Goal: Information Seeking & Learning: Learn about a topic

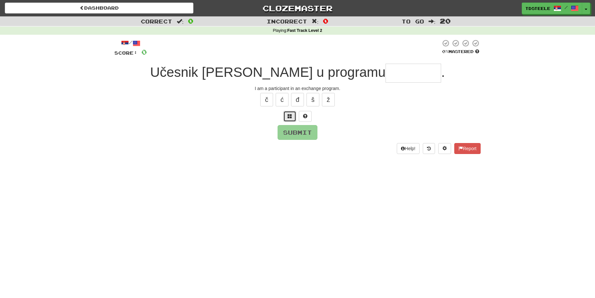
click at [289, 114] on span at bounding box center [290, 116] width 5 height 5
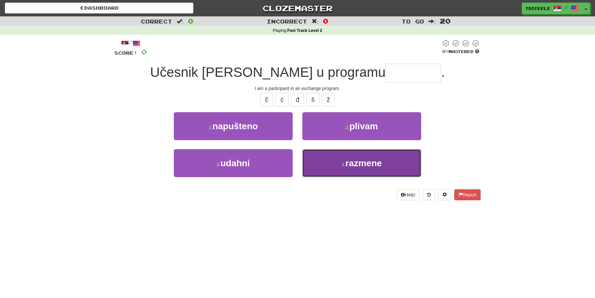
click at [378, 160] on span "razmene" at bounding box center [364, 163] width 37 height 10
type input "*******"
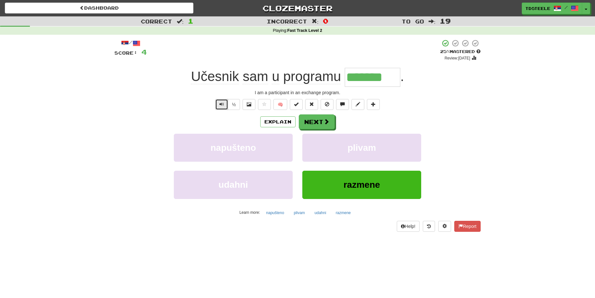
click at [219, 103] on button "Text-to-speech controls" at bounding box center [221, 104] width 13 height 11
click at [222, 105] on span "Text-to-speech controls" at bounding box center [222, 104] width 5 height 5
click at [224, 105] on button "Text-to-speech controls" at bounding box center [221, 104] width 13 height 11
click at [319, 122] on button "Next" at bounding box center [317, 122] width 36 height 15
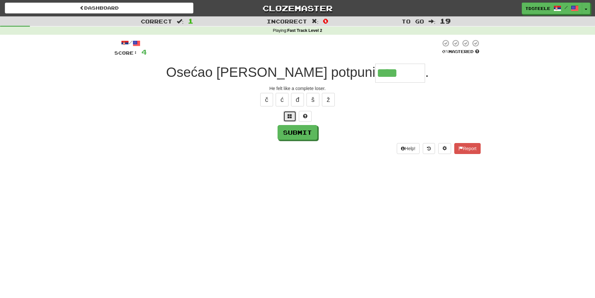
click at [290, 115] on span at bounding box center [290, 116] width 5 height 5
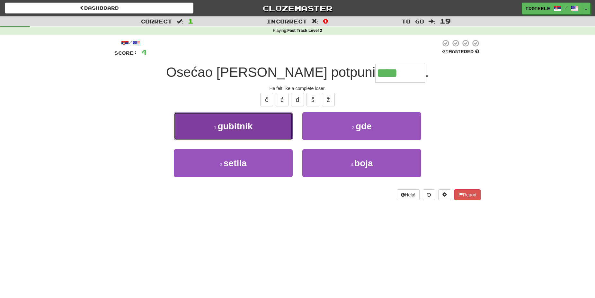
click at [249, 128] on span "gubitnik" at bounding box center [235, 126] width 35 height 10
type input "********"
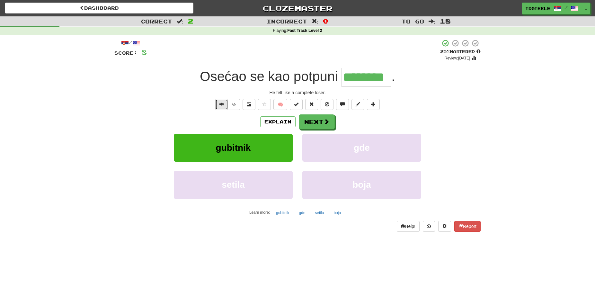
click at [219, 102] on button "Text-to-speech controls" at bounding box center [221, 104] width 13 height 11
click at [216, 102] on button "Text-to-speech controls" at bounding box center [221, 104] width 13 height 11
click at [217, 101] on button "Text-to-speech controls" at bounding box center [221, 104] width 13 height 11
click at [308, 122] on button "Next" at bounding box center [317, 122] width 36 height 15
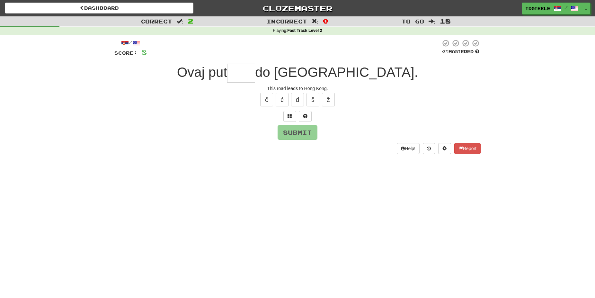
type input "*"
click at [290, 118] on span at bounding box center [290, 116] width 5 height 5
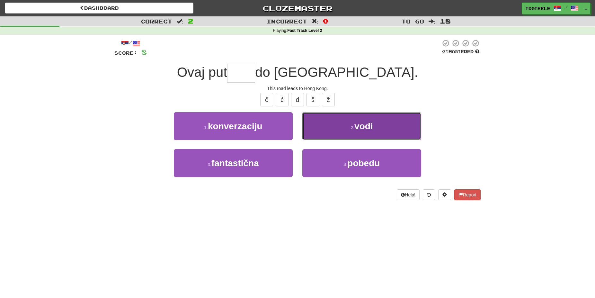
click at [375, 122] on button "2 . vodi" at bounding box center [362, 126] width 119 height 28
type input "****"
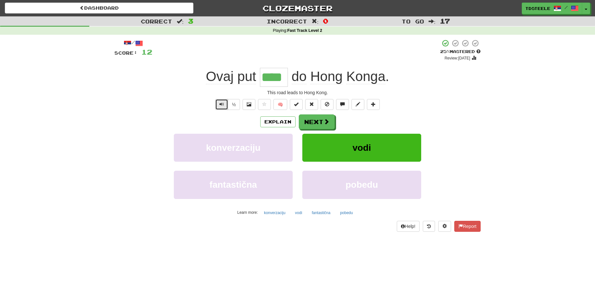
click at [218, 103] on button "Text-to-speech controls" at bounding box center [221, 104] width 13 height 11
click at [218, 102] on button "Text-to-speech controls" at bounding box center [221, 104] width 13 height 11
click at [317, 120] on button "Next" at bounding box center [317, 122] width 36 height 15
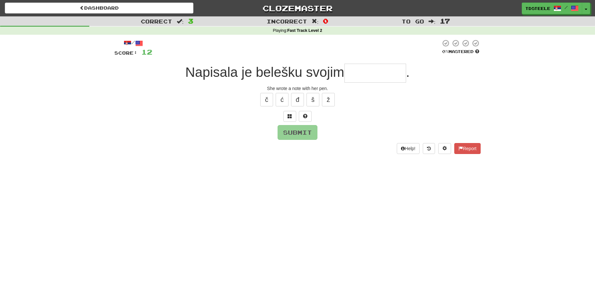
type input "*"
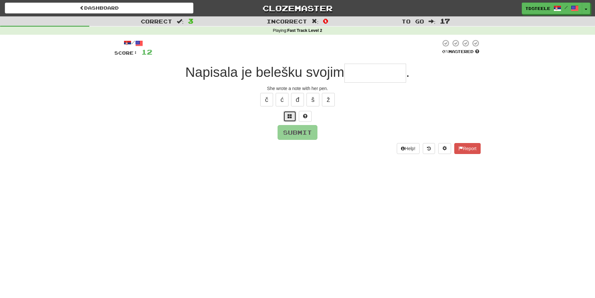
click at [288, 117] on span at bounding box center [290, 116] width 5 height 5
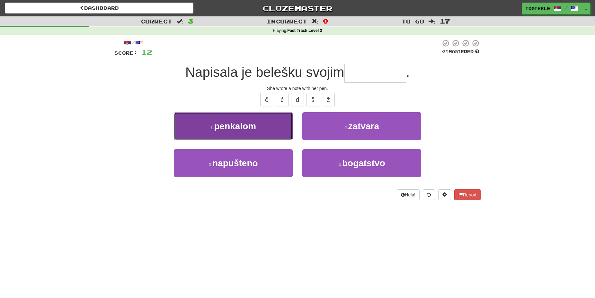
click at [260, 123] on button "1 . [GEOGRAPHIC_DATA]" at bounding box center [233, 126] width 119 height 28
type input "********"
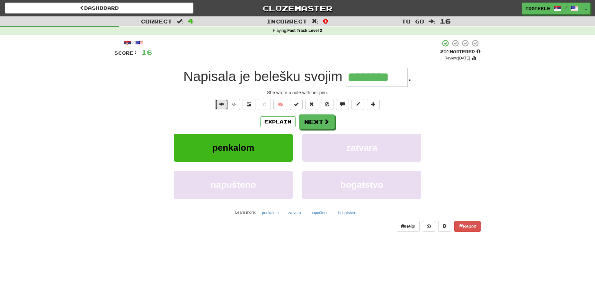
click at [224, 102] on button "Text-to-speech controls" at bounding box center [221, 104] width 13 height 11
click at [325, 120] on span at bounding box center [327, 122] width 6 height 6
